Goal: Find specific page/section: Find specific page/section

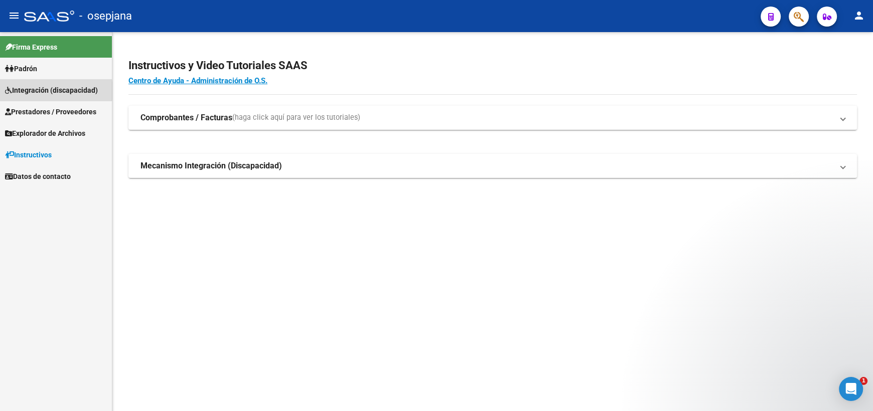
click at [38, 91] on span "Integración (discapacidad)" at bounding box center [51, 90] width 93 height 11
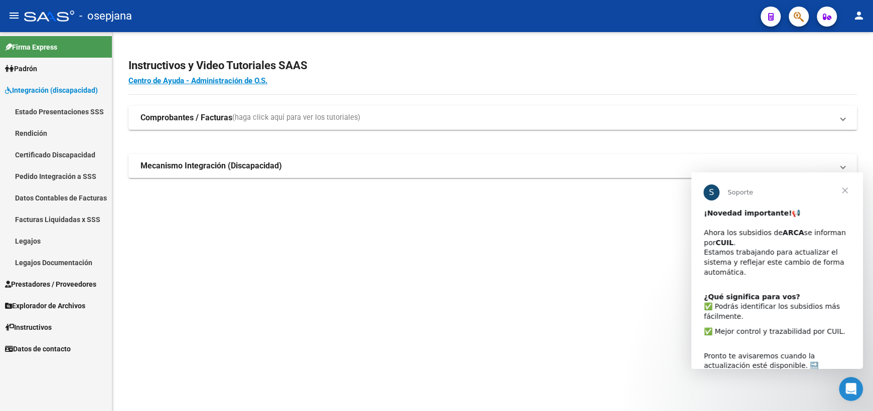
click at [40, 245] on link "Legajos" at bounding box center [56, 241] width 112 height 22
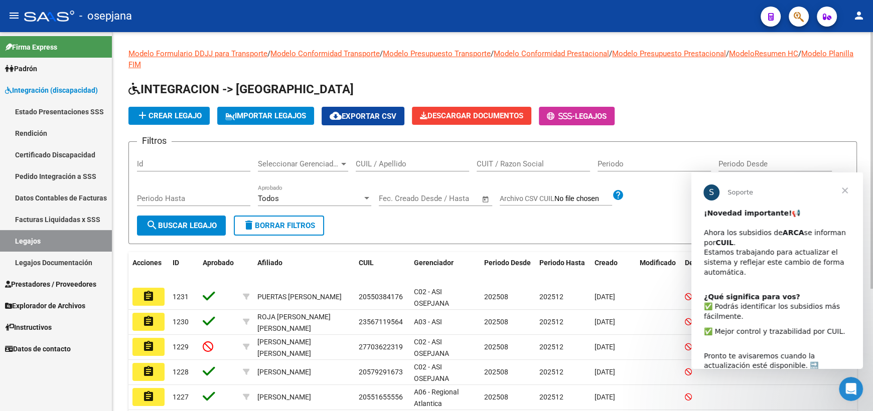
click at [389, 165] on input "CUIL / Apellido" at bounding box center [412, 163] width 113 height 9
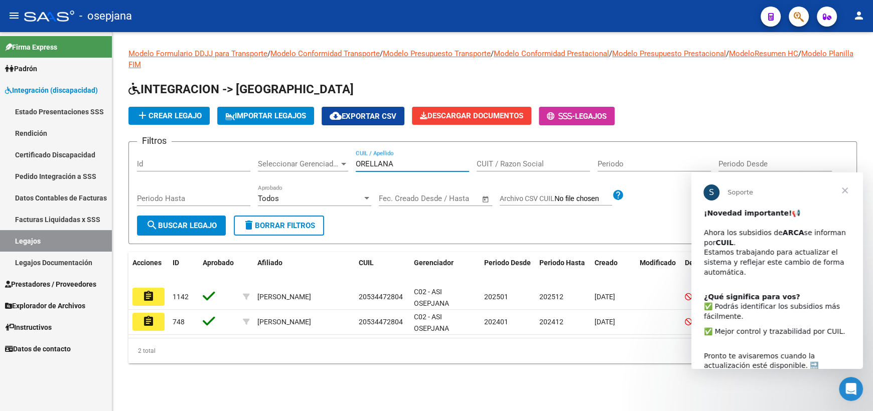
type input "ORELLANA"
click at [507, 223] on form "Filtros Id Seleccionar Gerenciador Seleccionar Gerenciador [PERSON_NAME] CUIL /…" at bounding box center [492, 192] width 728 height 103
click at [844, 190] on span "Cerrar" at bounding box center [845, 191] width 36 height 36
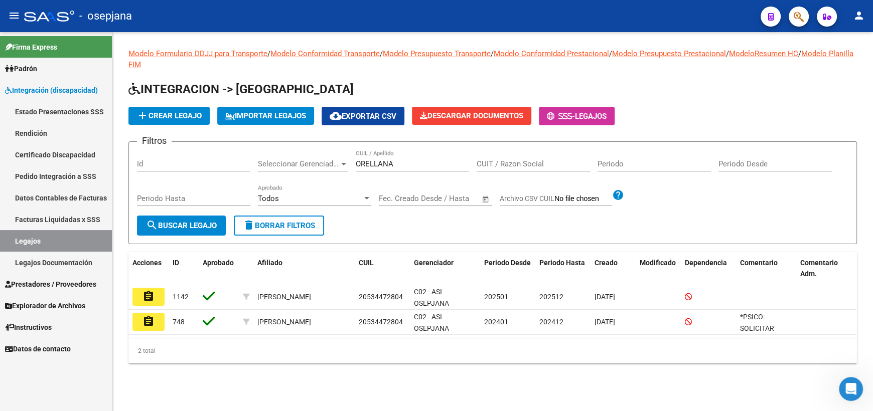
click at [470, 227] on form "Filtros Id Seleccionar Gerenciador Seleccionar Gerenciador [PERSON_NAME] CUIL /…" at bounding box center [492, 192] width 728 height 103
